Goal: Check status: Check status

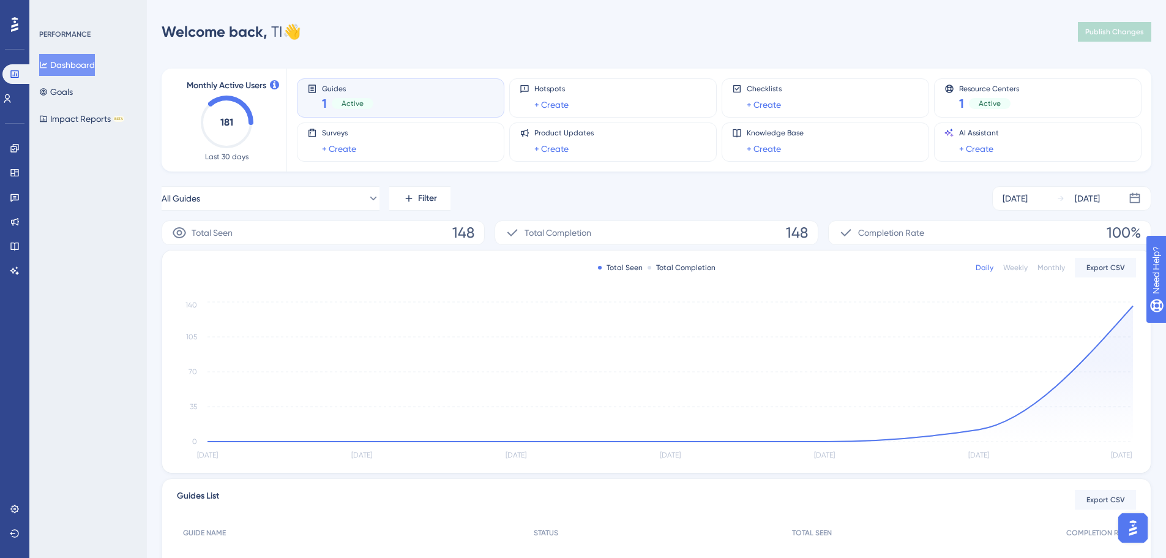
click at [422, 43] on div "Welcome back, TI 👋 Publish Changes" at bounding box center [657, 32] width 990 height 24
click at [67, 96] on button "Goals" at bounding box center [56, 92] width 34 height 22
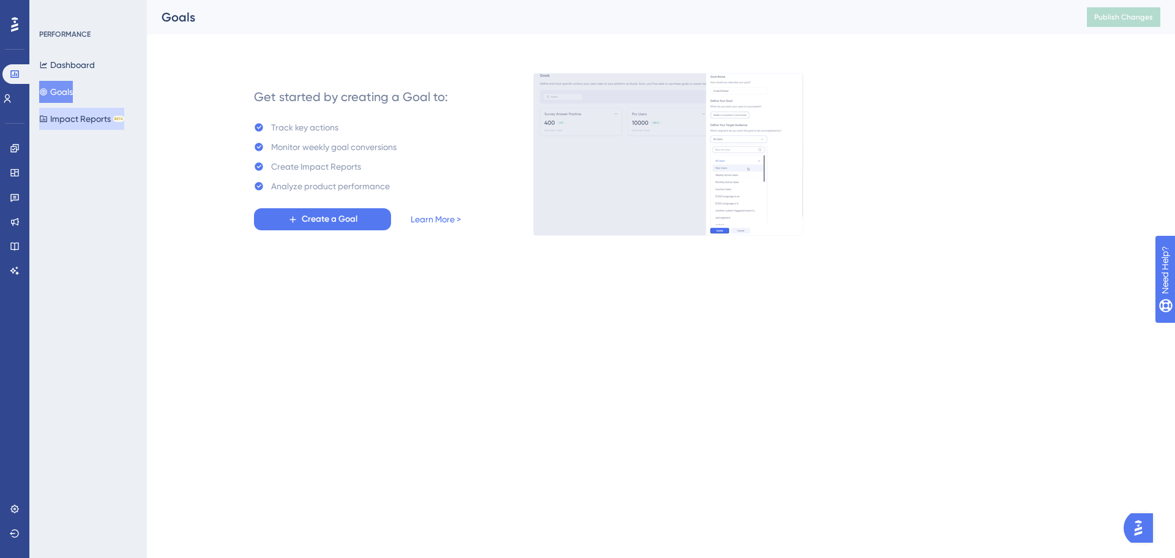
click at [58, 119] on button "Impact Reports BETA" at bounding box center [81, 119] width 85 height 22
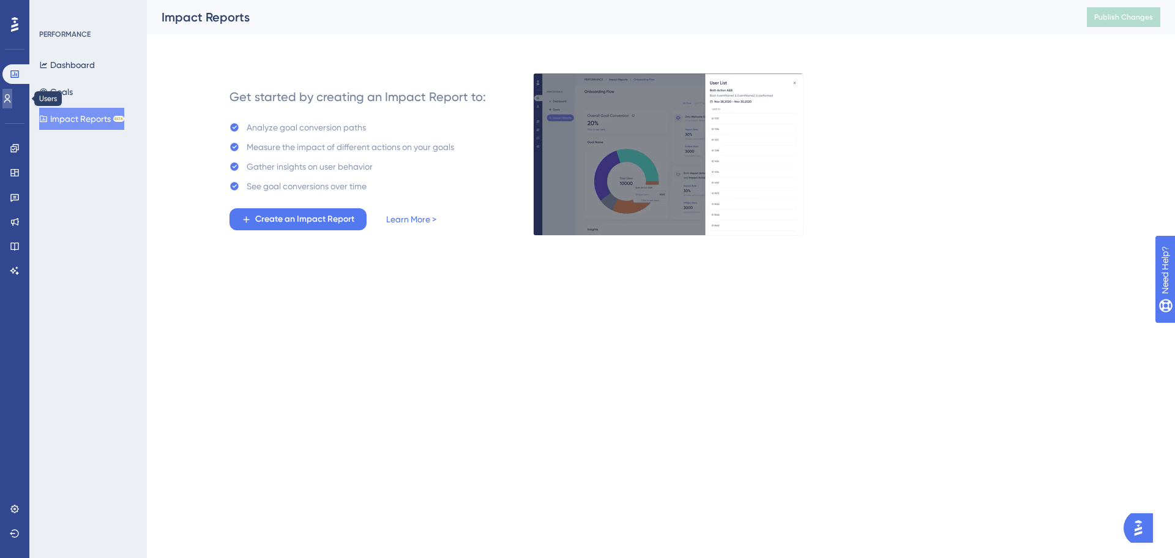
click at [7, 106] on link at bounding box center [7, 99] width 10 height 20
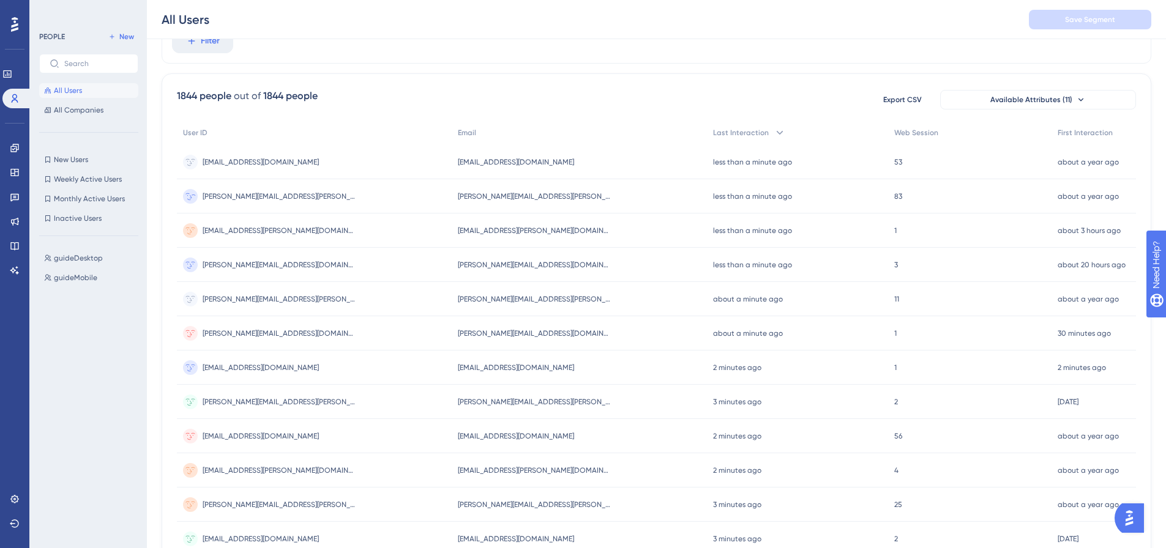
scroll to position [7, 0]
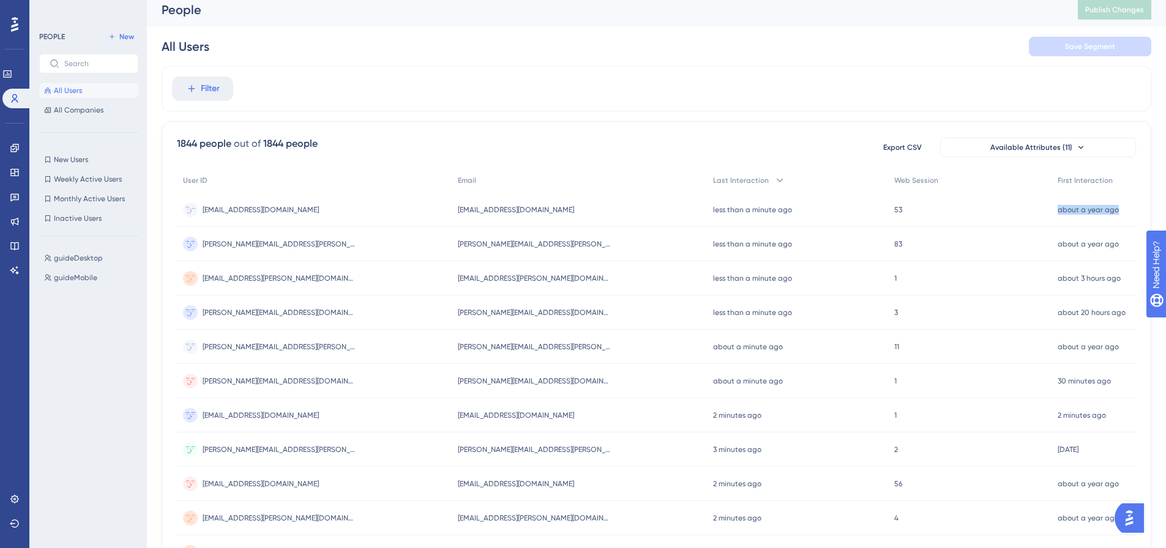
drag, startPoint x: 1057, startPoint y: 210, endPoint x: 1125, endPoint y: 215, distance: 68.1
click at [1125, 215] on div "about a year ago [DATE] 16:13" at bounding box center [1093, 210] width 84 height 34
click at [1117, 215] on div at bounding box center [1117, 215] width 0 height 0
click at [981, 195] on div "53 53" at bounding box center [969, 210] width 163 height 34
